Goal: Transaction & Acquisition: Purchase product/service

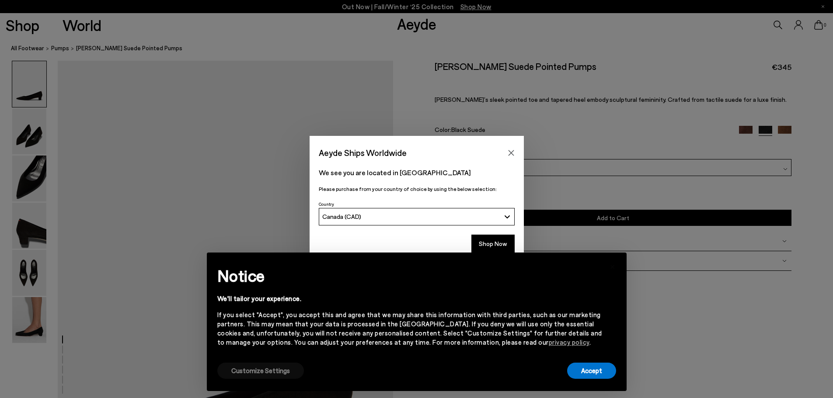
click at [248, 371] on button "Customize Settings" at bounding box center [260, 371] width 87 height 16
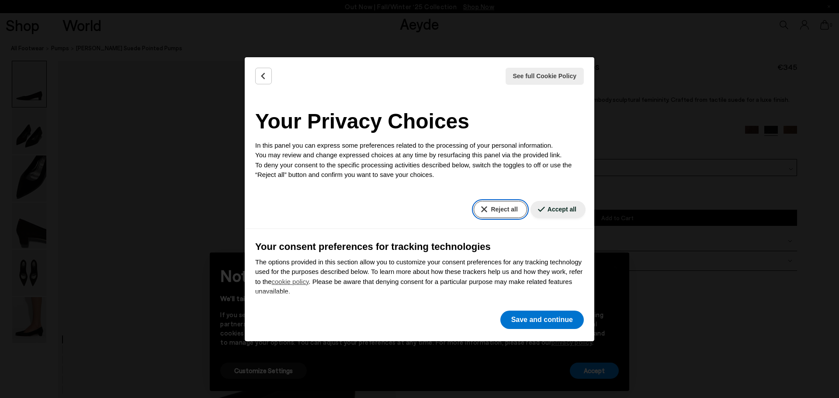
click at [500, 205] on button "Reject all" at bounding box center [500, 209] width 53 height 17
click at [545, 318] on button "Save and continue" at bounding box center [541, 320] width 83 height 18
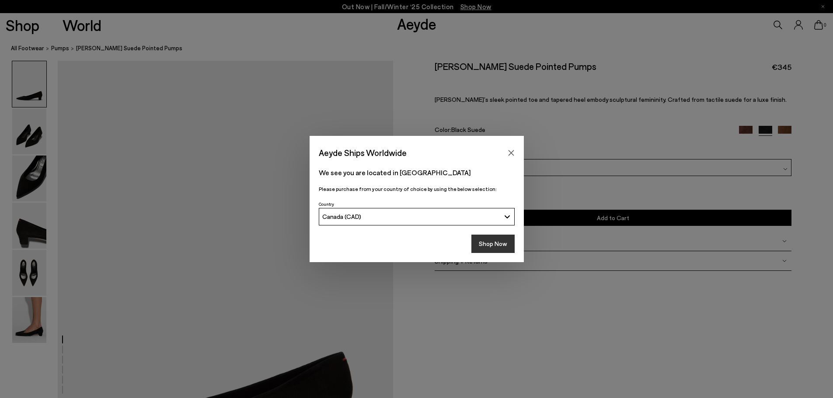
click at [481, 241] on button "Shop Now" at bounding box center [492, 244] width 43 height 18
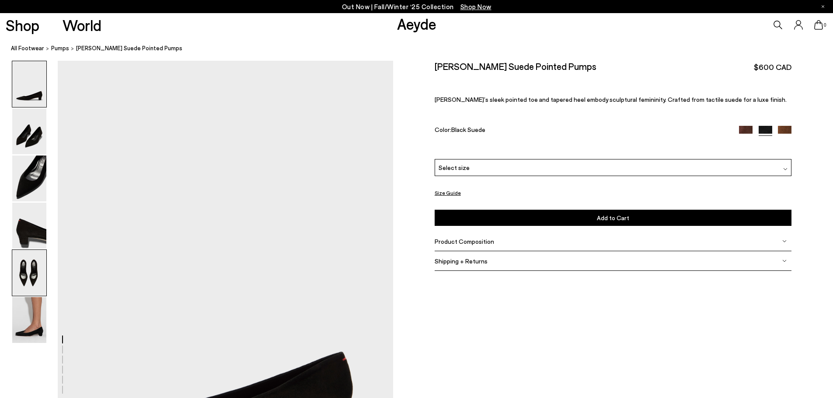
click at [33, 275] on img at bounding box center [29, 273] width 34 height 46
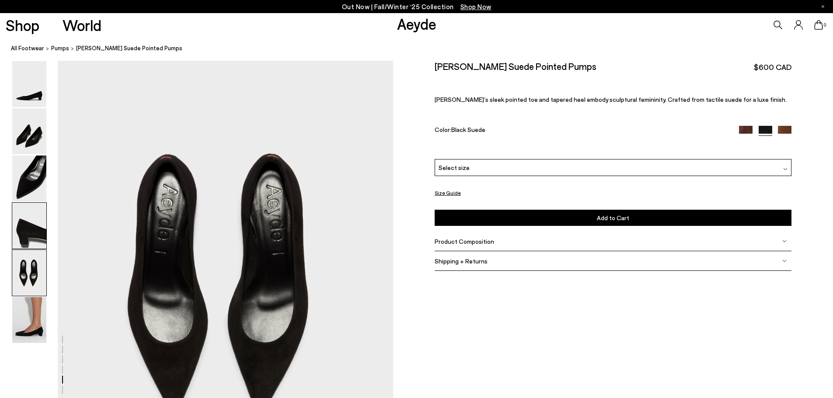
scroll to position [1793, 0]
click at [22, 302] on img at bounding box center [29, 320] width 34 height 46
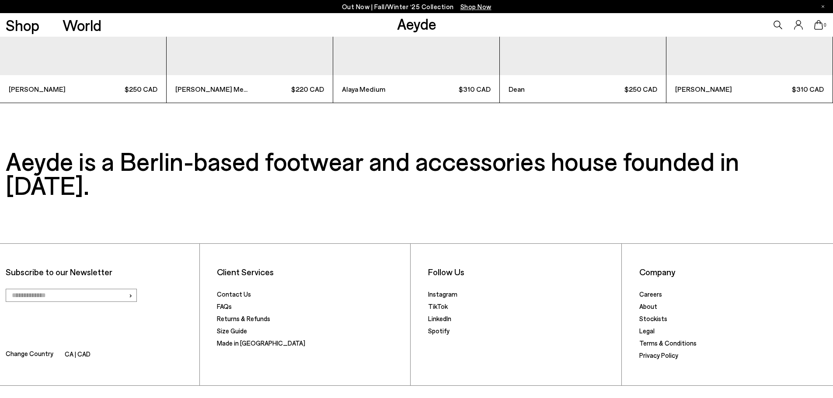
scroll to position [3303, 0]
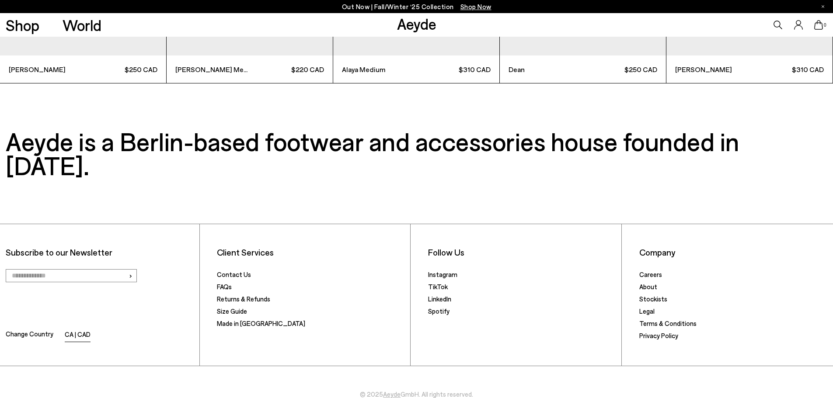
click at [73, 329] on li "CA | CAD" at bounding box center [78, 335] width 26 height 12
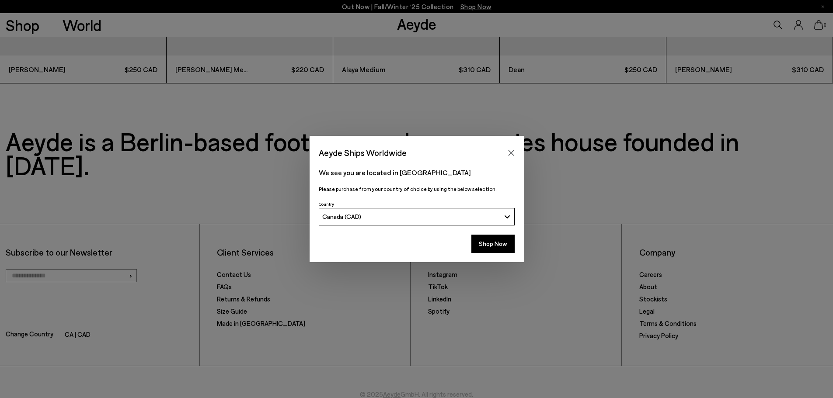
click at [398, 212] on button "Canada (CAD)" at bounding box center [417, 216] width 196 height 17
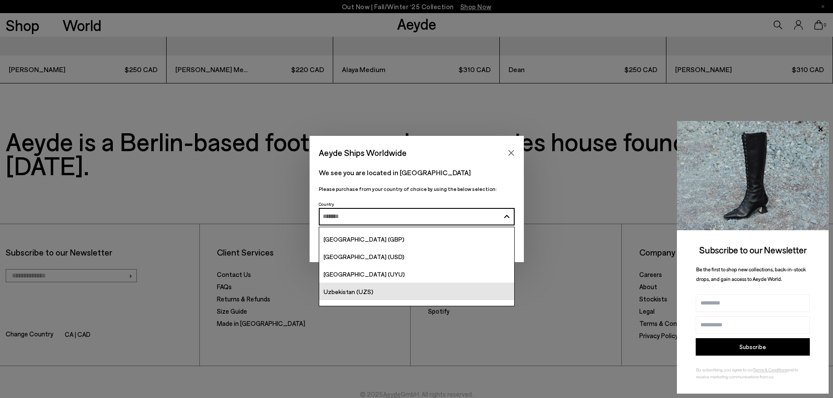
scroll to position [3392, 0]
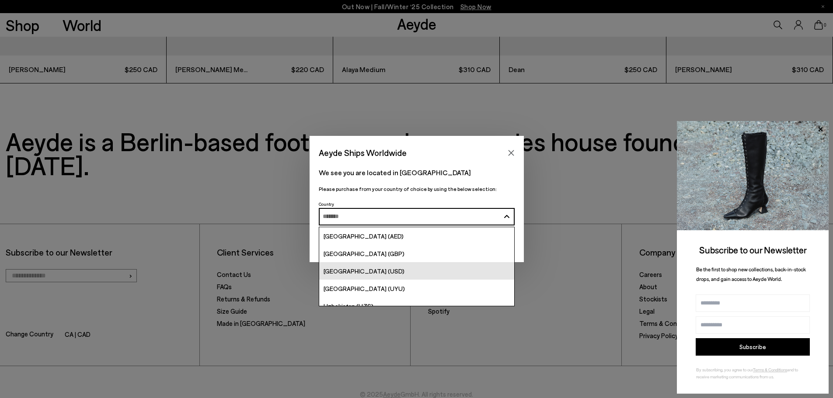
click at [372, 271] on span "[GEOGRAPHIC_DATA] (USD)" at bounding box center [363, 270] width 81 height 7
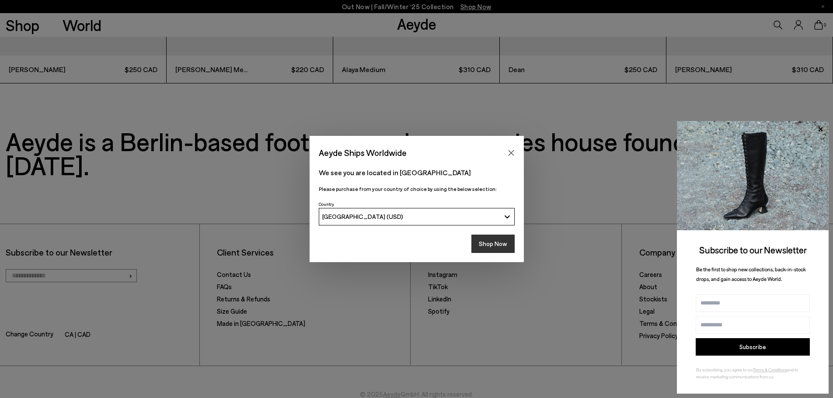
click at [493, 241] on button "Shop Now" at bounding box center [492, 244] width 43 height 18
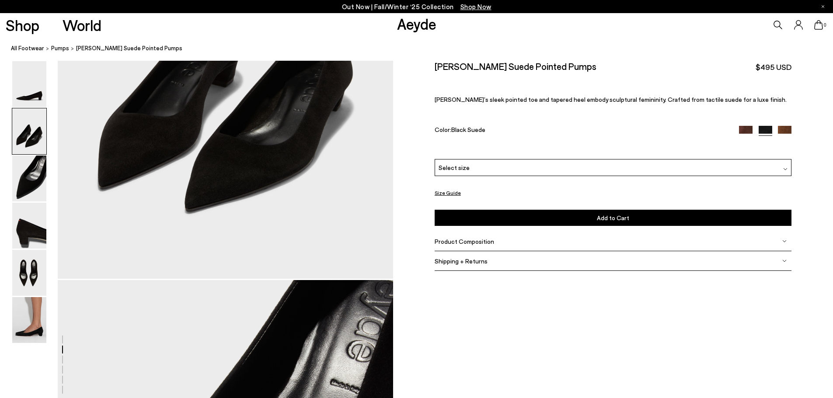
scroll to position [656, 0]
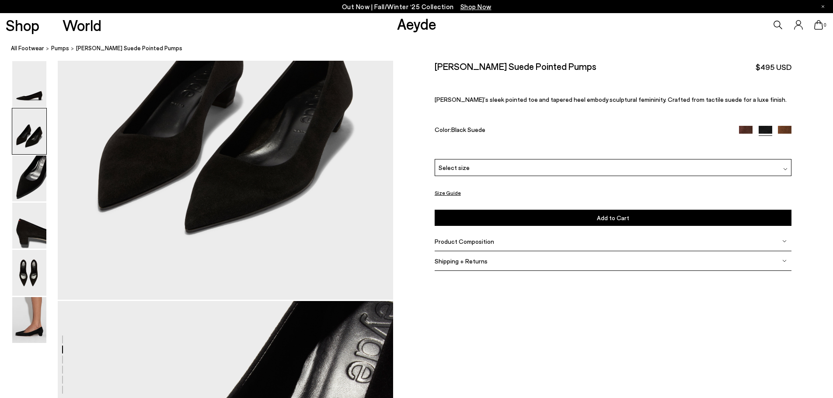
click at [492, 162] on div "Select size" at bounding box center [612, 167] width 357 height 17
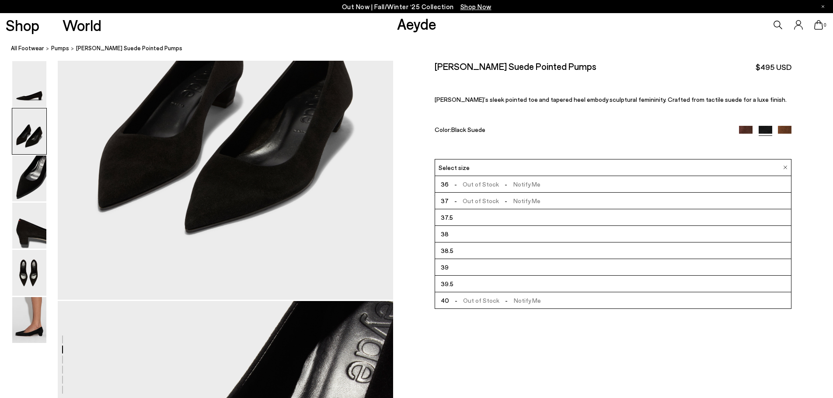
click at [454, 302] on span "-" at bounding box center [456, 300] width 14 height 7
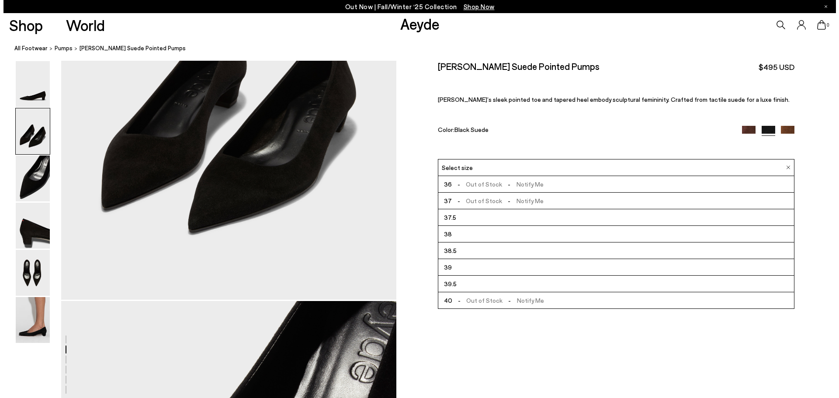
scroll to position [660, 0]
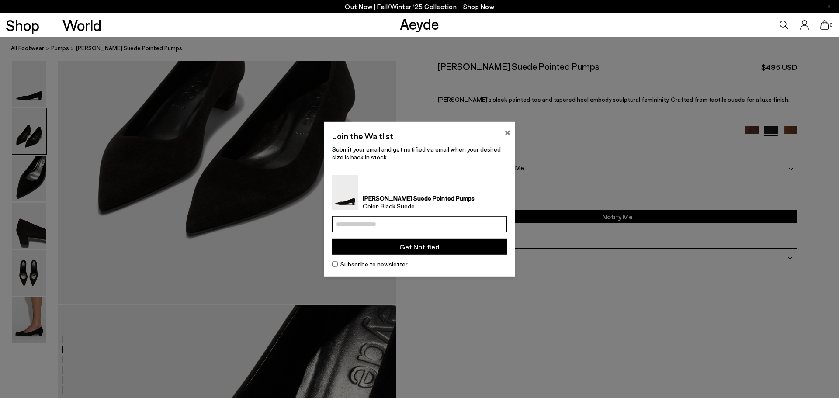
click at [509, 130] on button "×" at bounding box center [508, 131] width 6 height 10
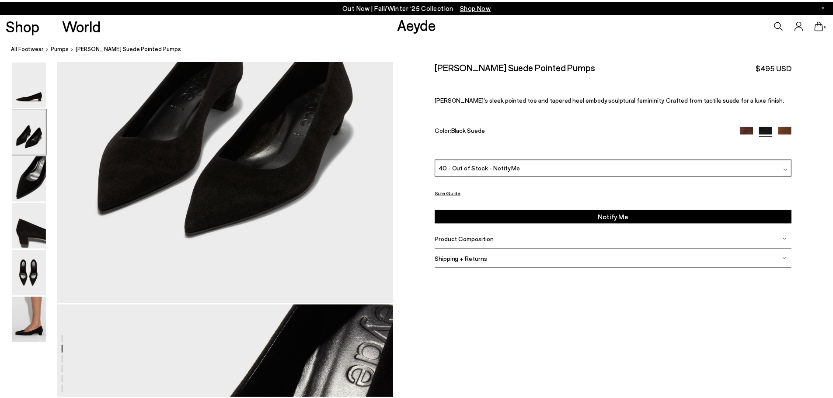
scroll to position [656, 0]
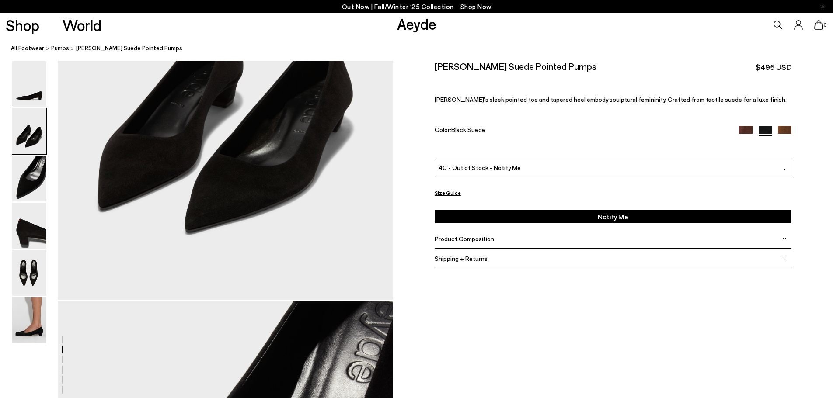
click at [785, 128] on img at bounding box center [785, 133] width 14 height 14
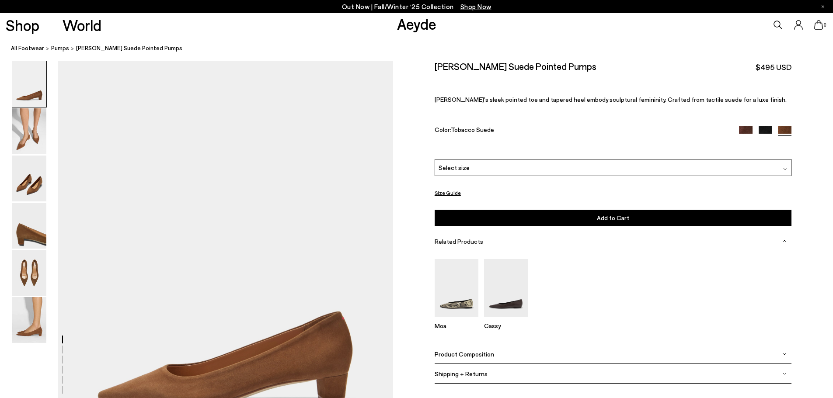
scroll to position [131, 0]
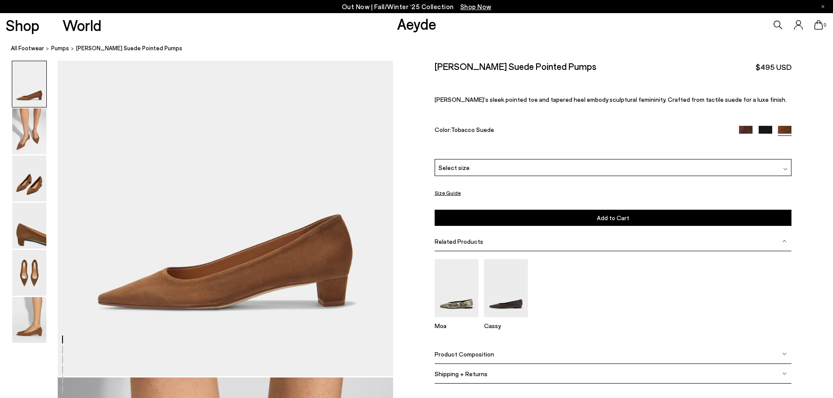
click at [742, 130] on img at bounding box center [746, 133] width 14 height 14
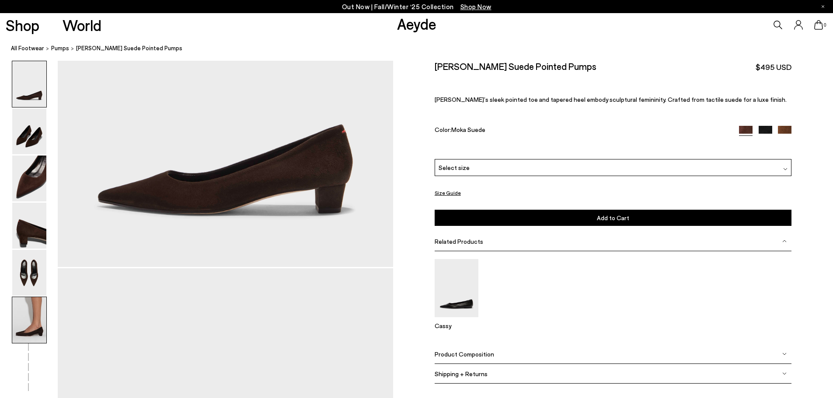
click at [14, 318] on img at bounding box center [29, 320] width 34 height 46
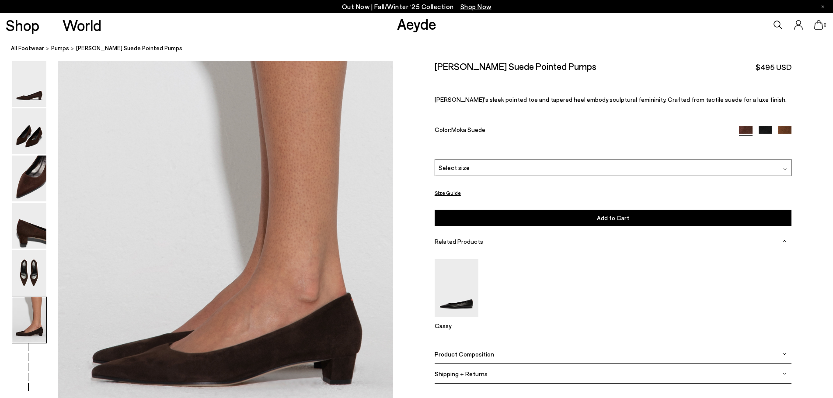
scroll to position [2192, 0]
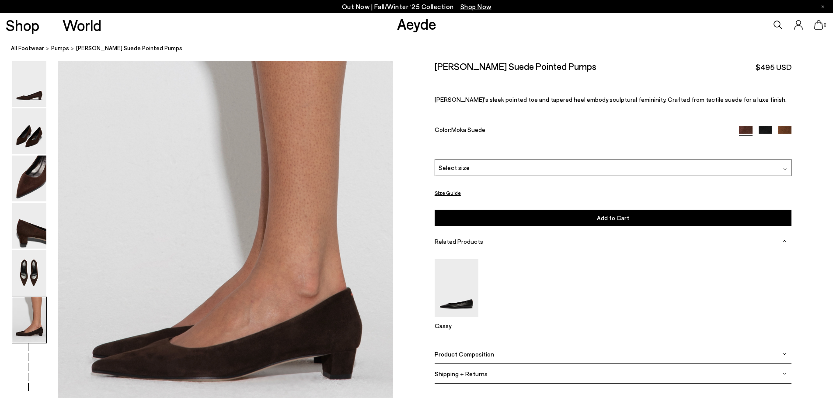
click at [590, 167] on div "Select size" at bounding box center [612, 167] width 357 height 17
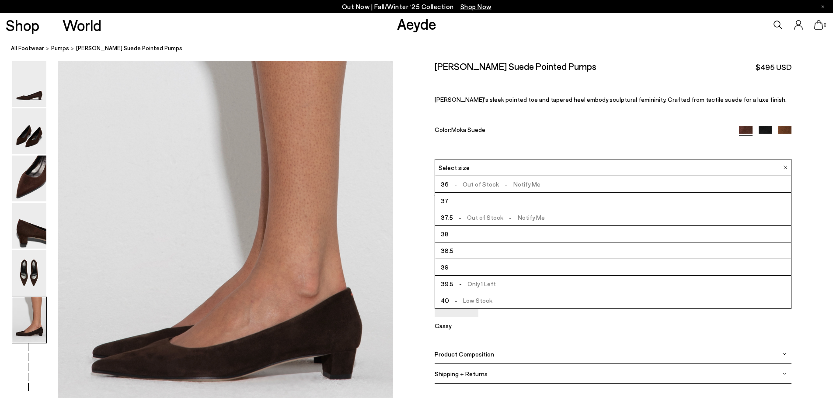
click at [464, 302] on span "- Low Stock" at bounding box center [470, 300] width 43 height 11
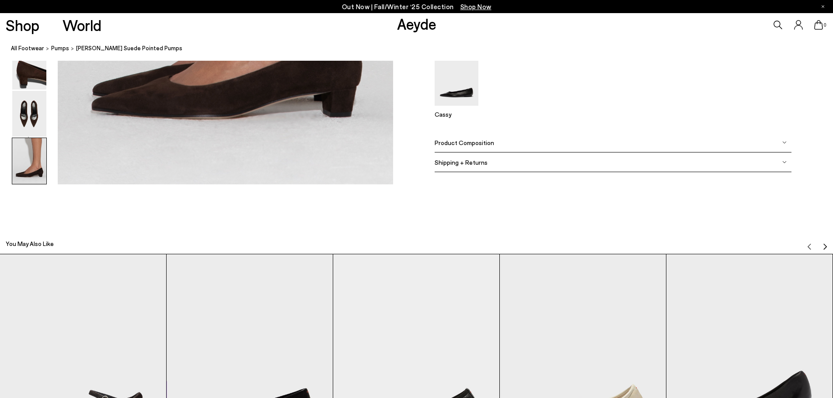
scroll to position [2629, 0]
